Goal: Find specific page/section: Find specific page/section

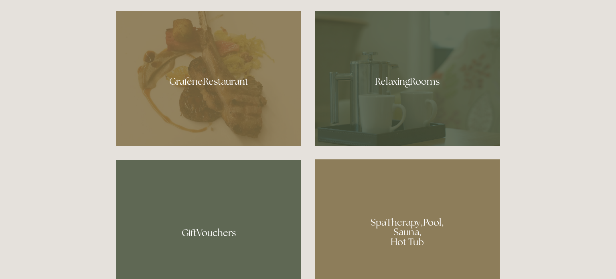
scroll to position [469, 0]
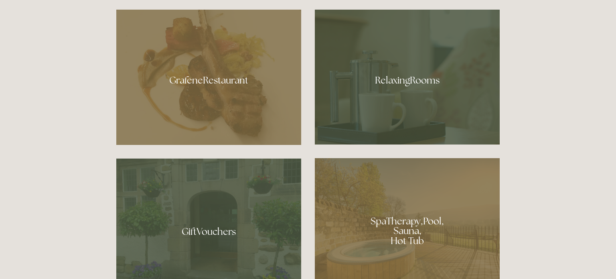
click at [392, 204] on div at bounding box center [407, 227] width 185 height 139
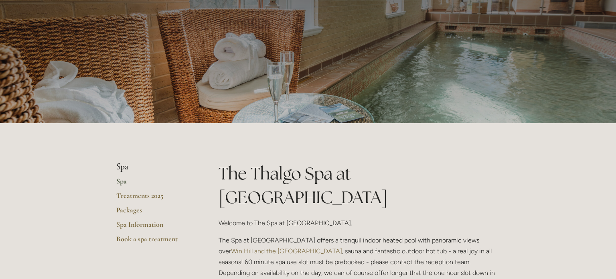
scroll to position [47, 0]
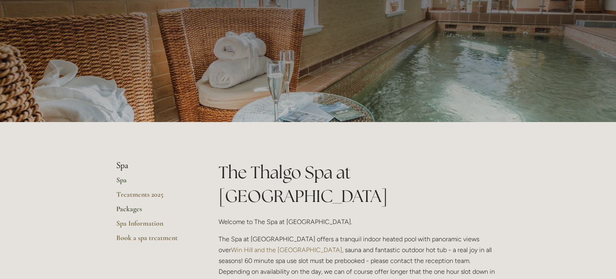
click at [128, 211] on link "Packages" at bounding box center [154, 211] width 77 height 14
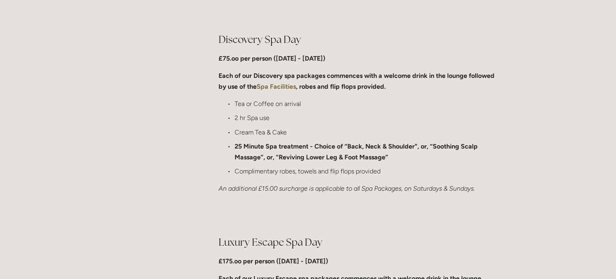
scroll to position [621, 0]
